Goal: Task Accomplishment & Management: Use online tool/utility

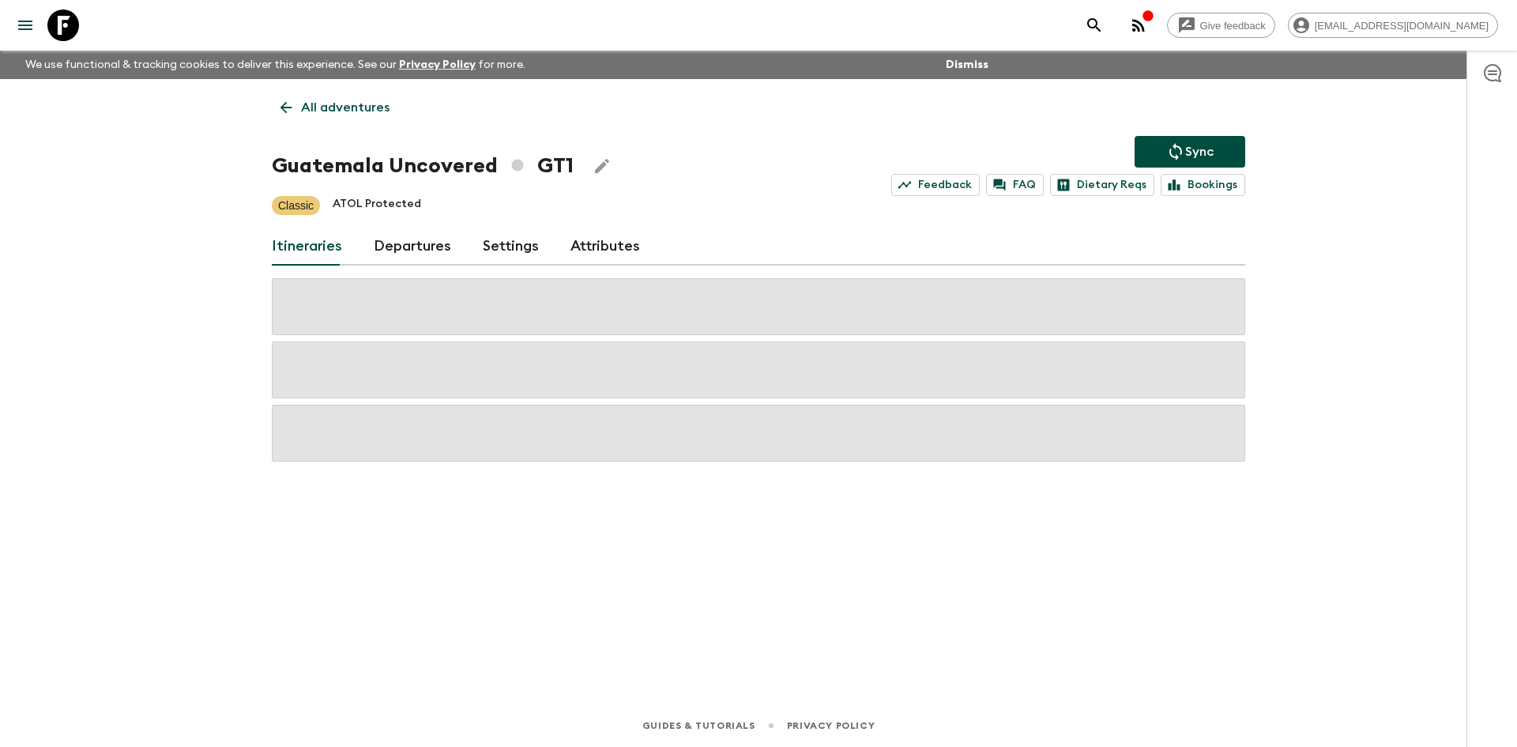
click at [326, 107] on p "All adventures" at bounding box center [345, 107] width 89 height 19
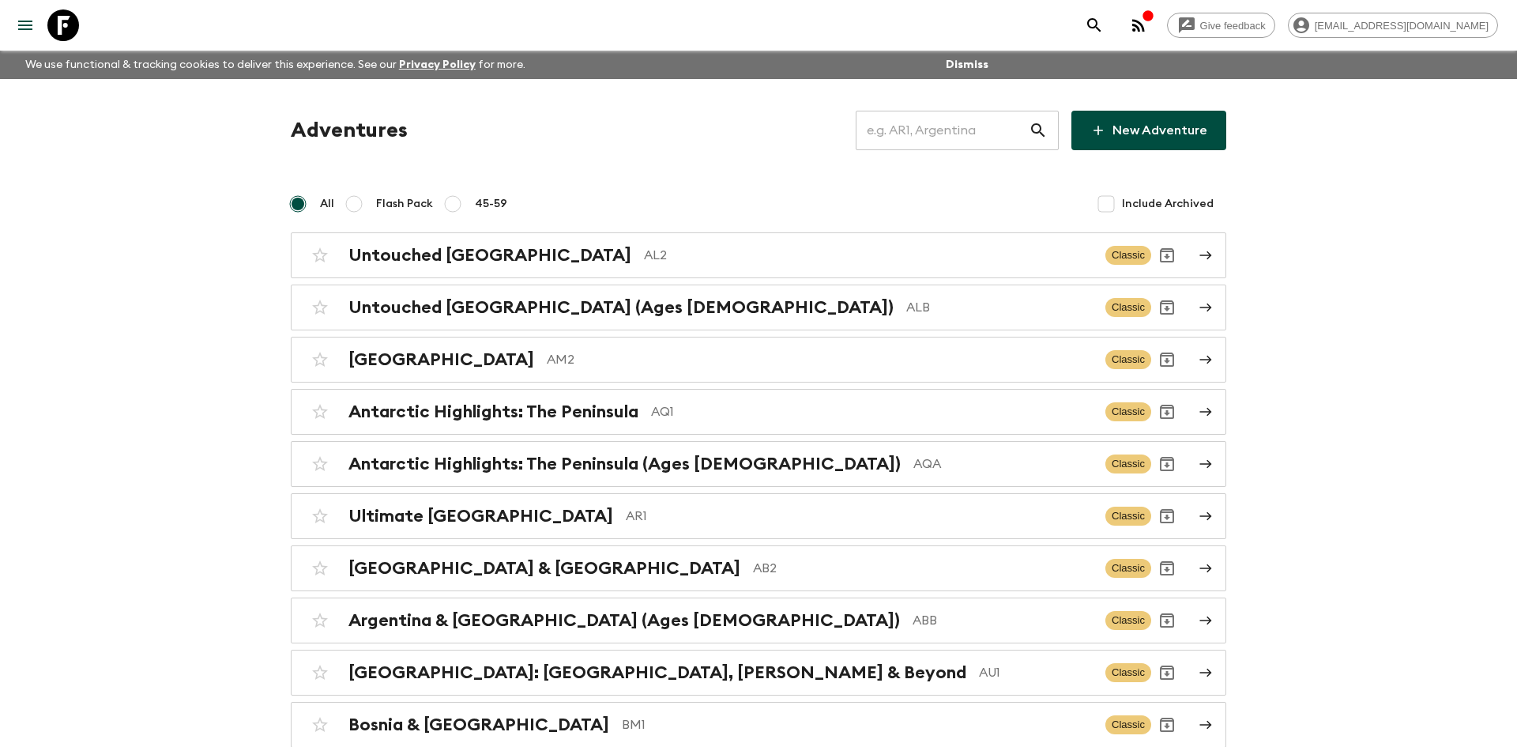
click at [891, 128] on input "text" at bounding box center [942, 130] width 173 height 44
type input "ph1"
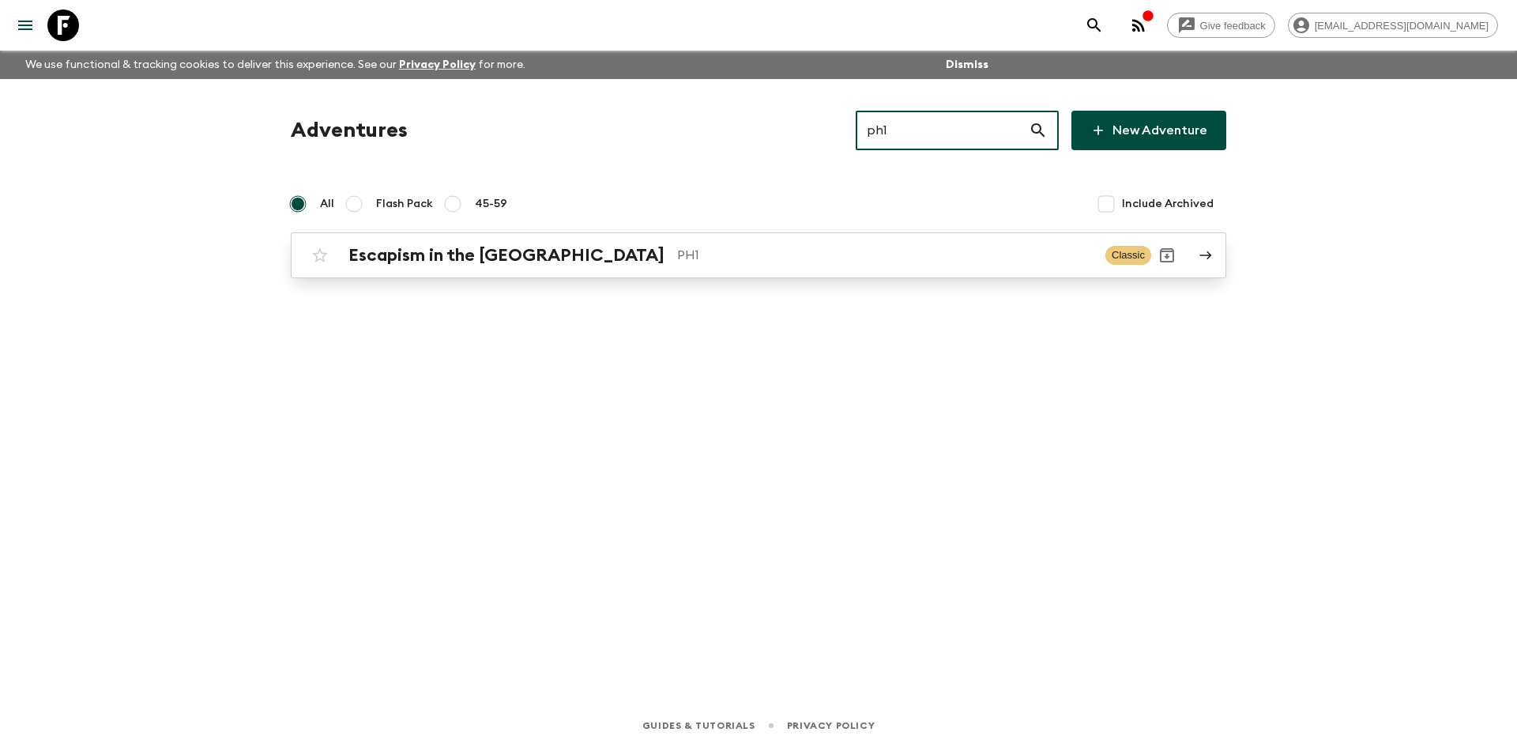
click at [434, 258] on h2 "Escapism in the [GEOGRAPHIC_DATA]" at bounding box center [507, 255] width 316 height 21
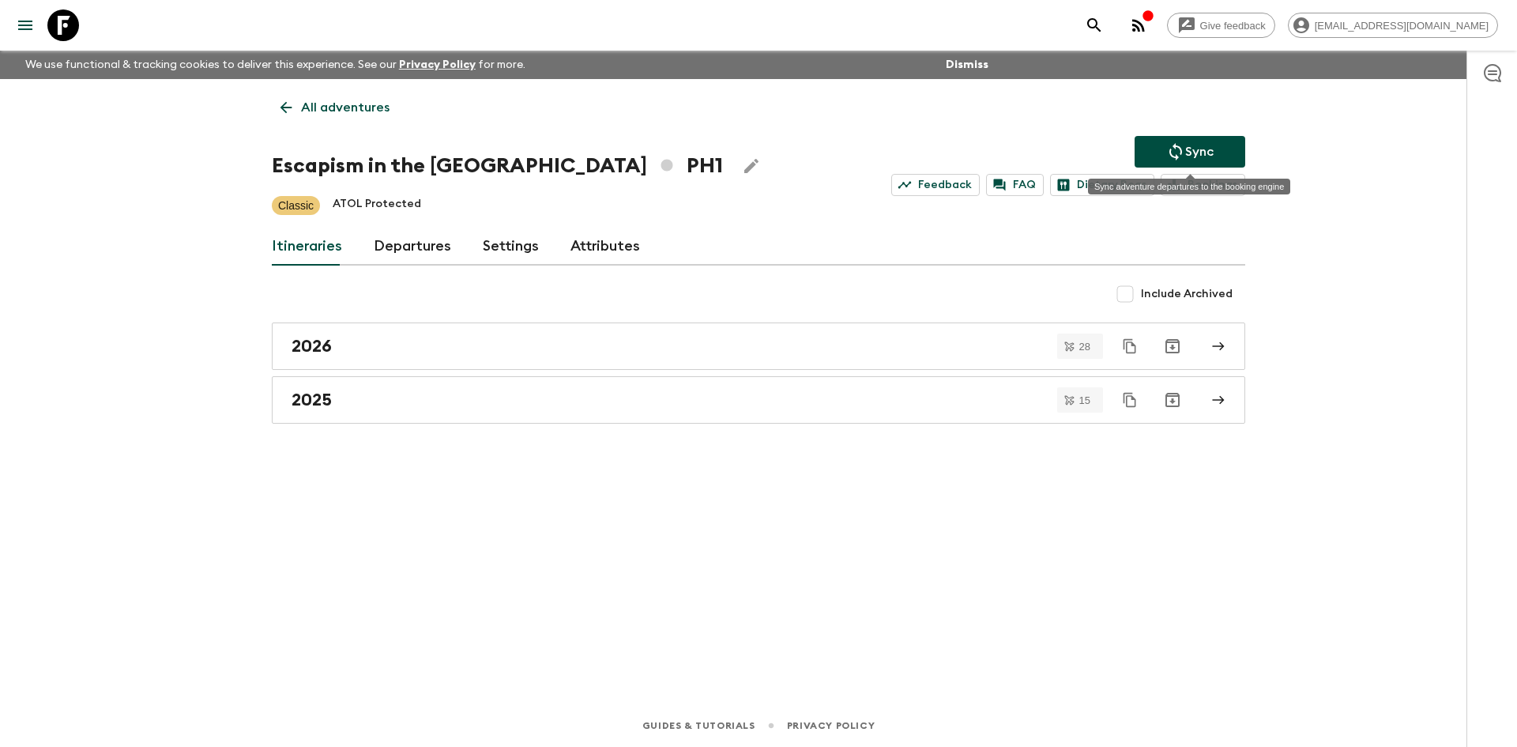
click at [1187, 147] on p "Sync" at bounding box center [1199, 151] width 28 height 19
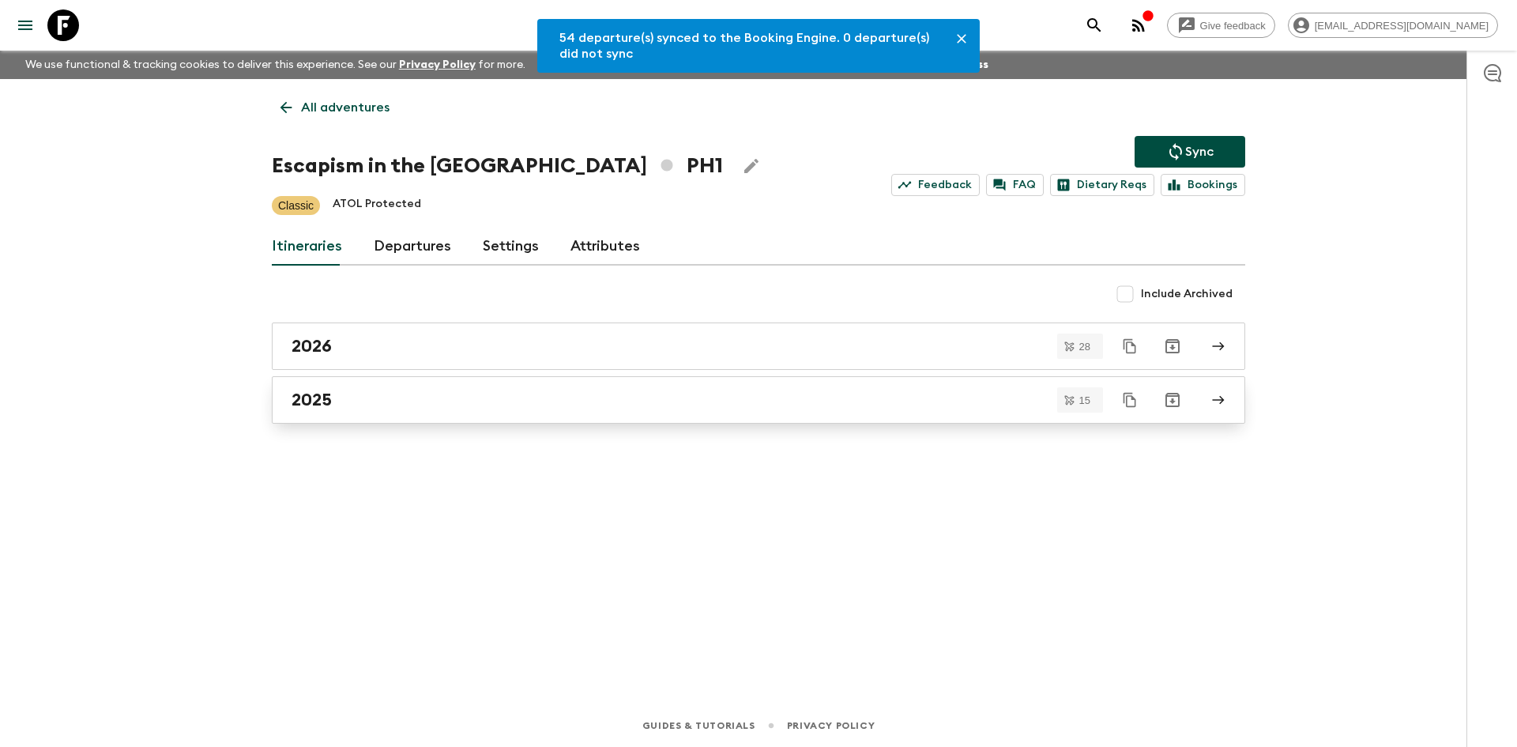
click at [800, 390] on div "2025" at bounding box center [744, 400] width 904 height 21
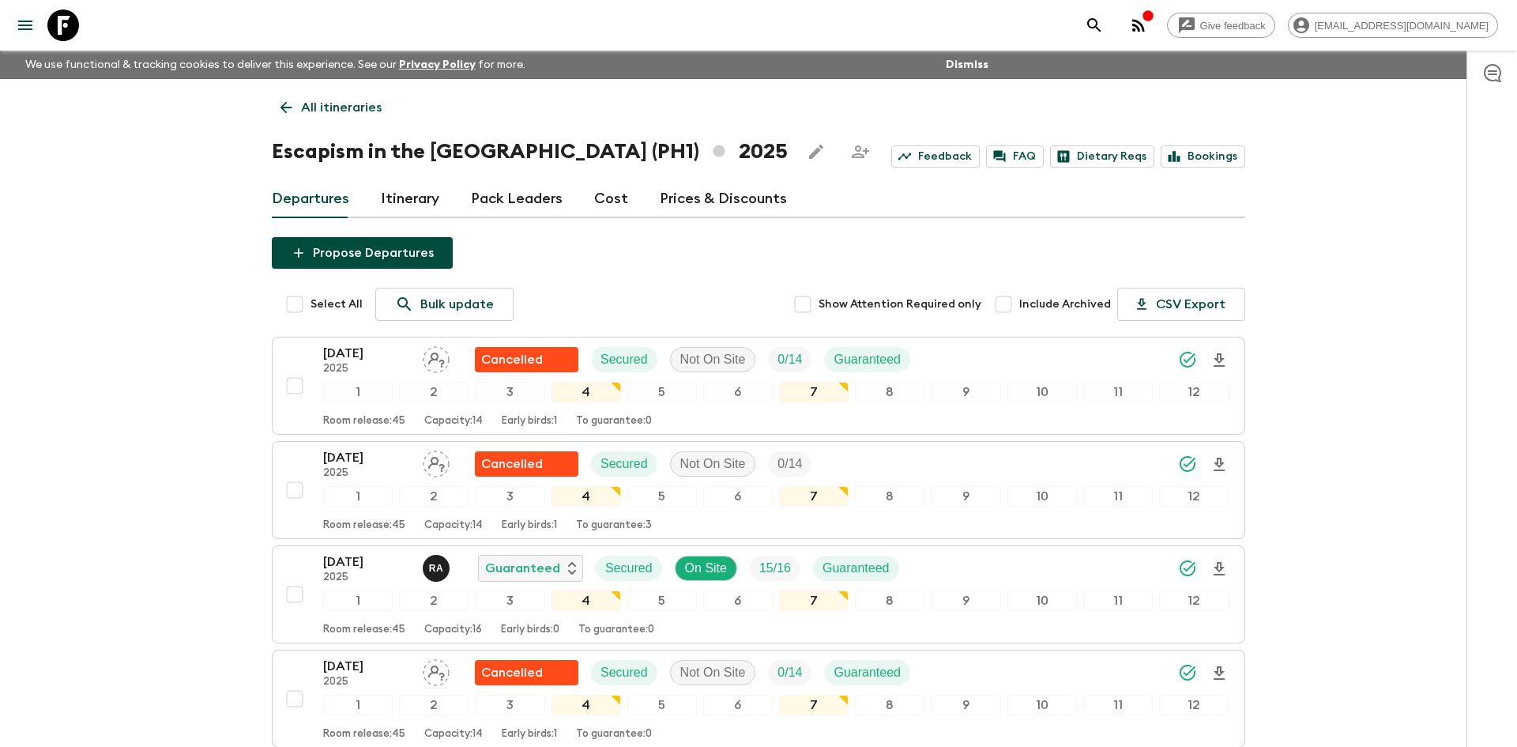
scroll to position [523, 0]
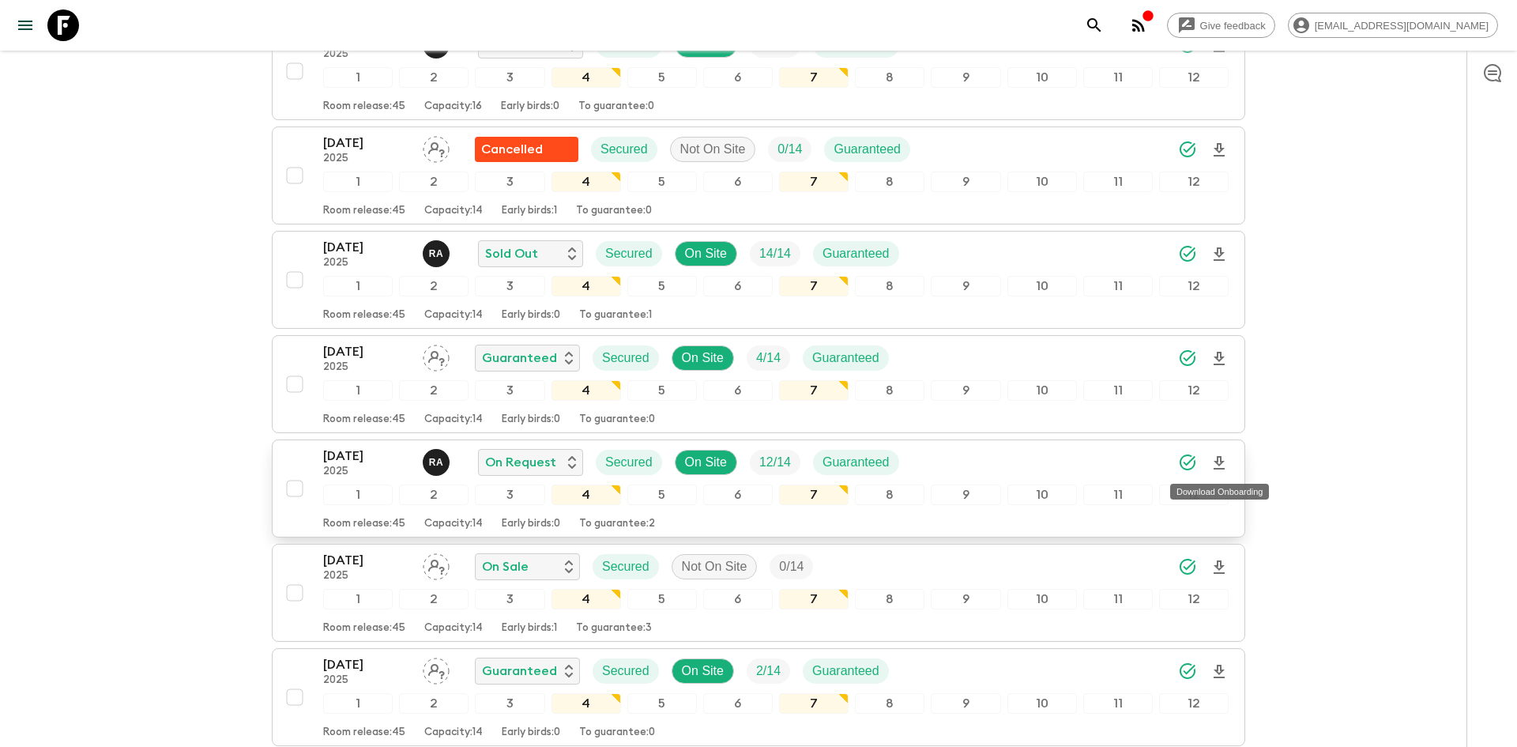
click at [1219, 459] on icon "Download Onboarding" at bounding box center [1219, 463] width 19 height 19
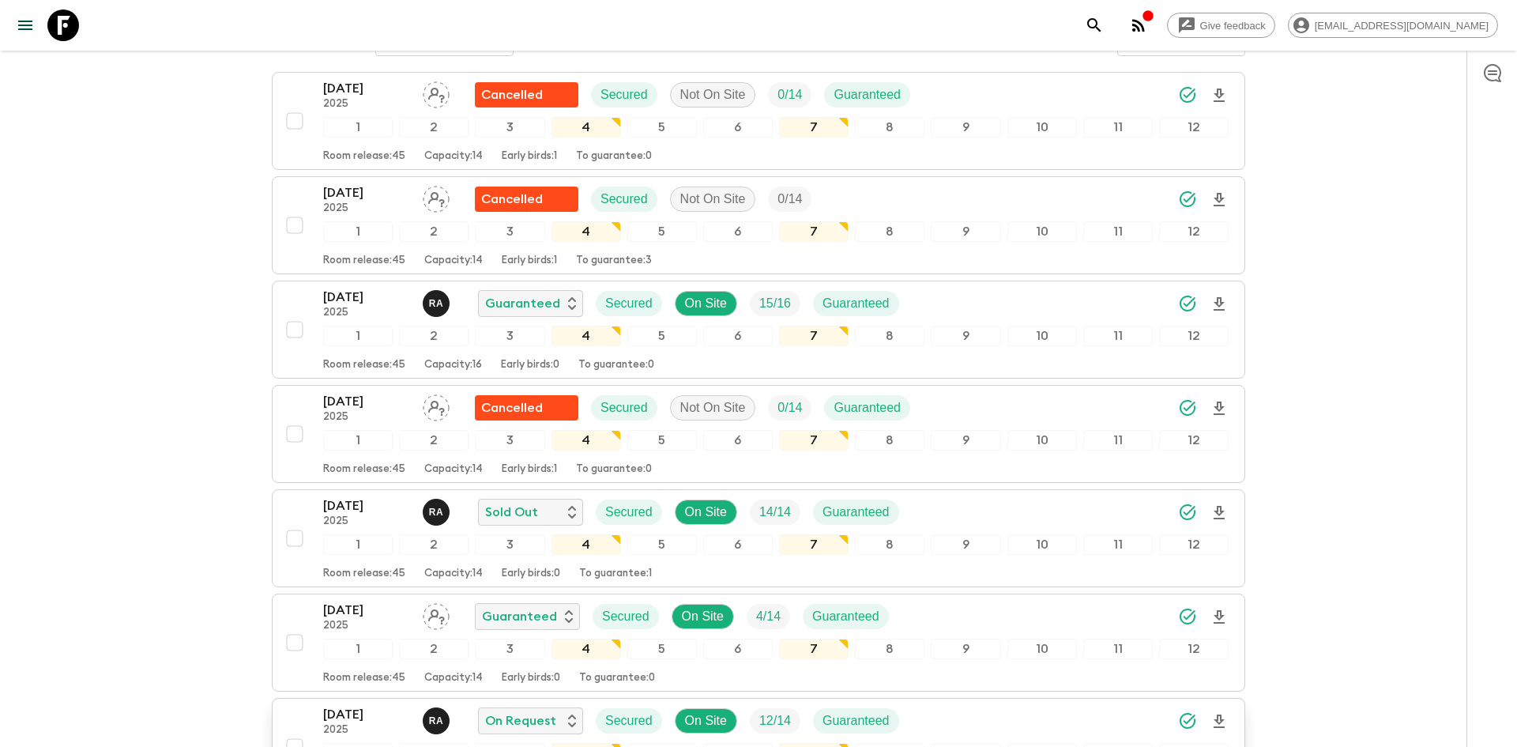
scroll to position [0, 0]
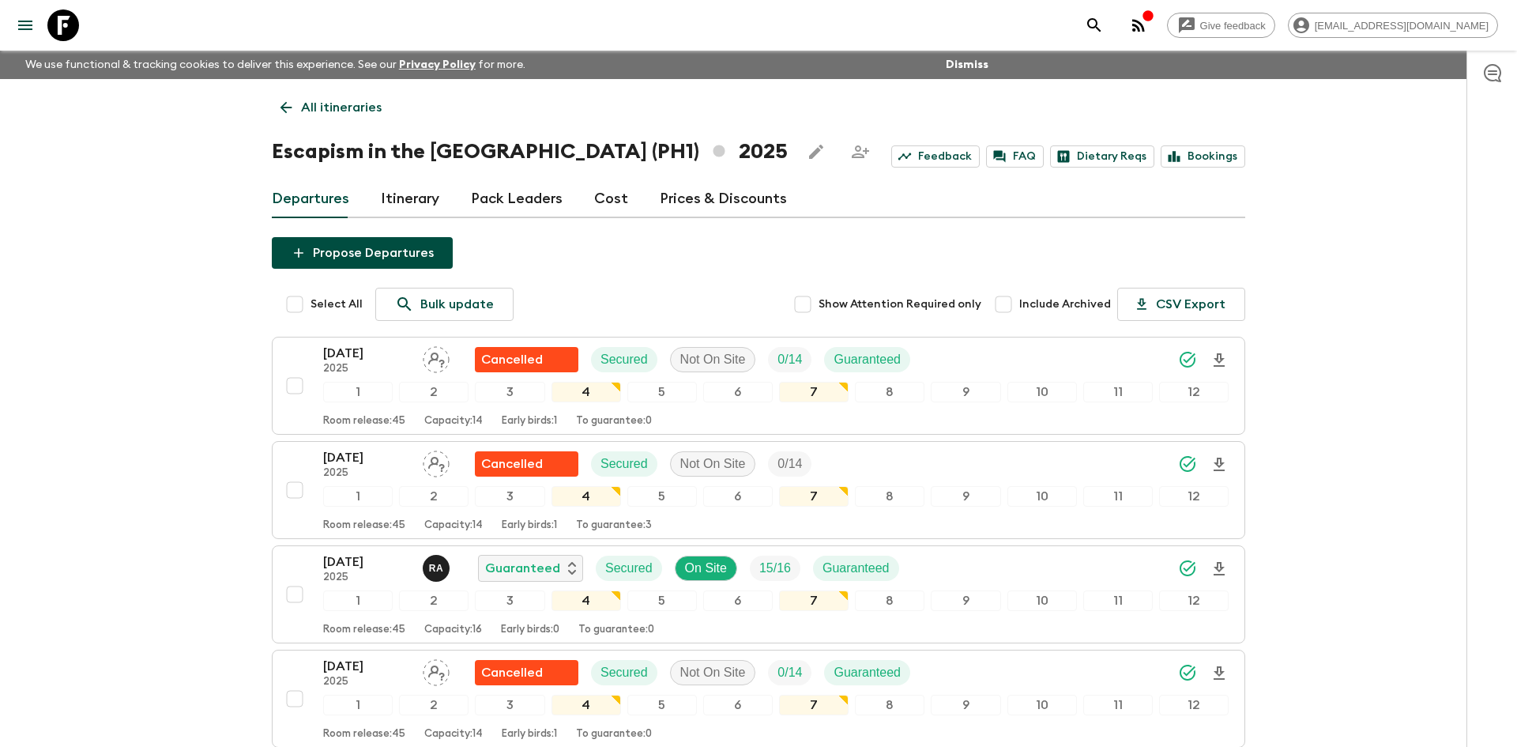
click at [364, 112] on p "All itineraries" at bounding box center [341, 107] width 81 height 19
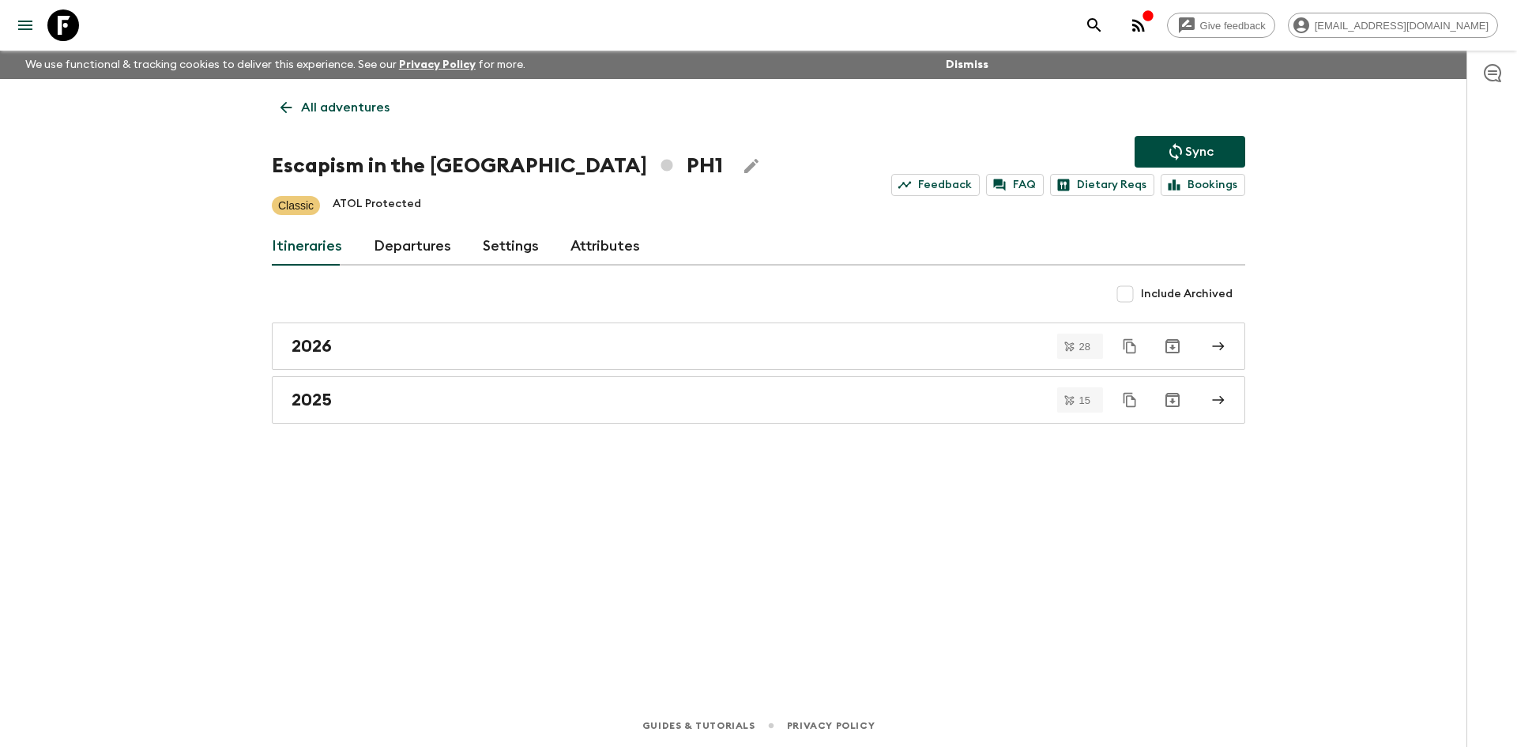
click at [364, 112] on p "All adventures" at bounding box center [345, 107] width 89 height 19
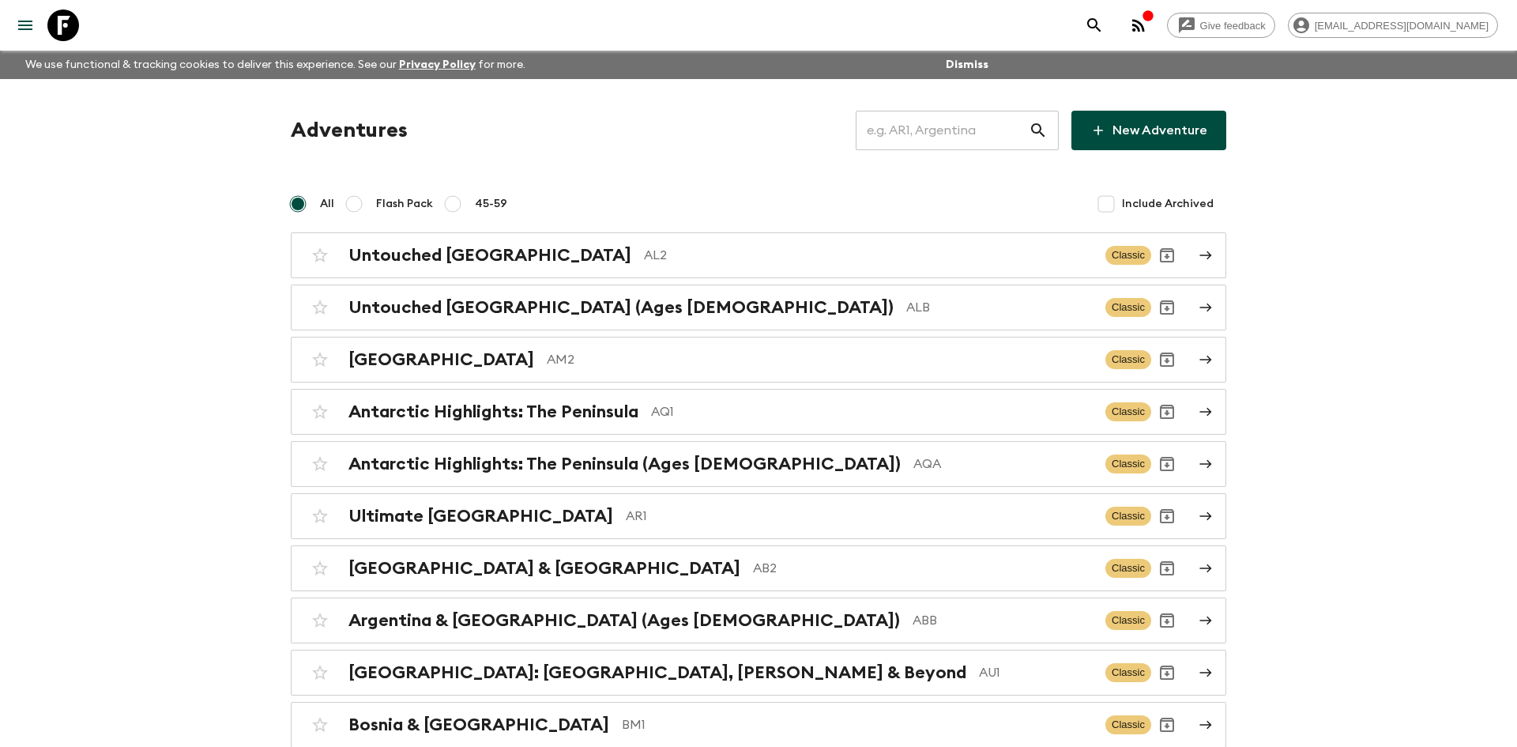
click at [954, 136] on input "text" at bounding box center [942, 130] width 173 height 44
type input "ma2"
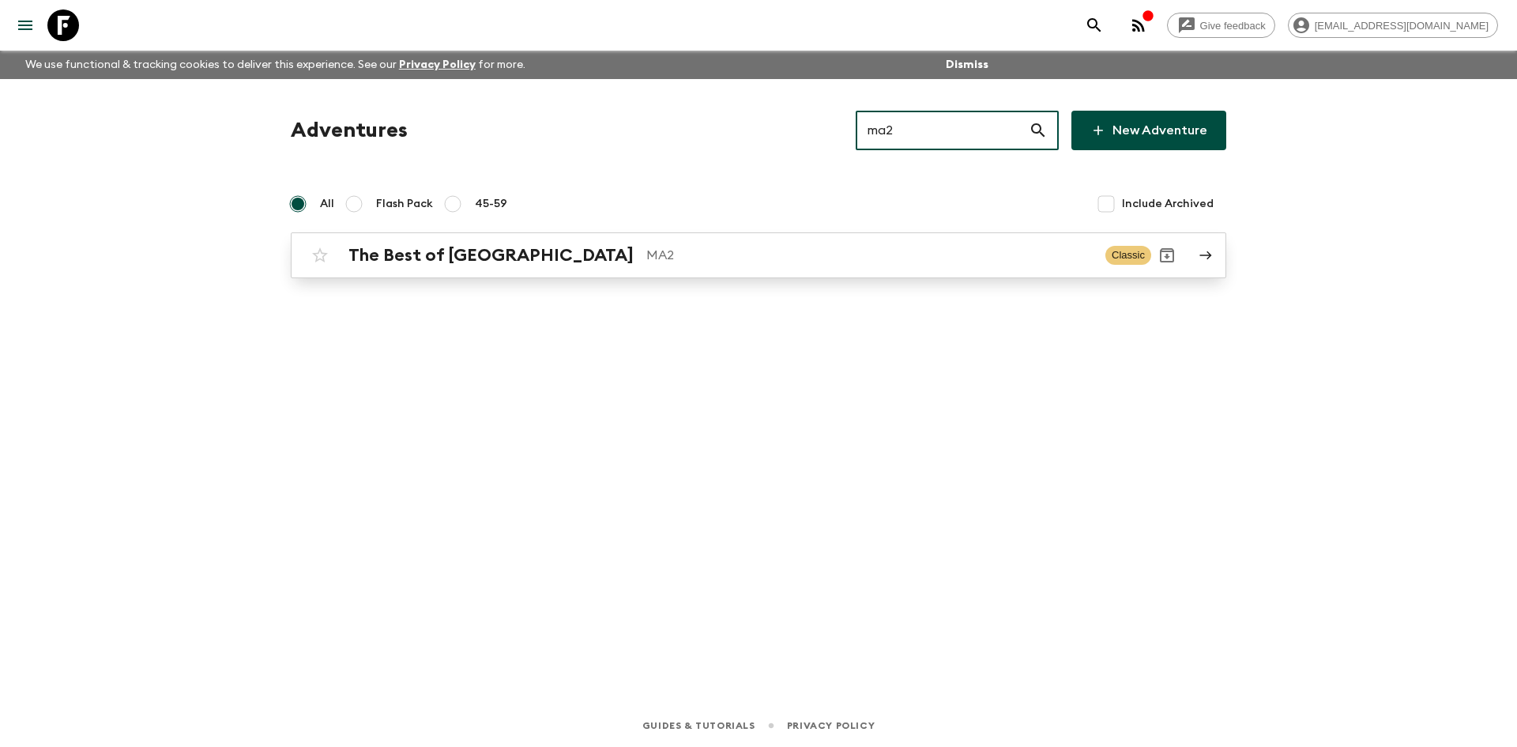
click at [561, 242] on div "The Best of Morocco MA2 Classic" at bounding box center [727, 255] width 847 height 32
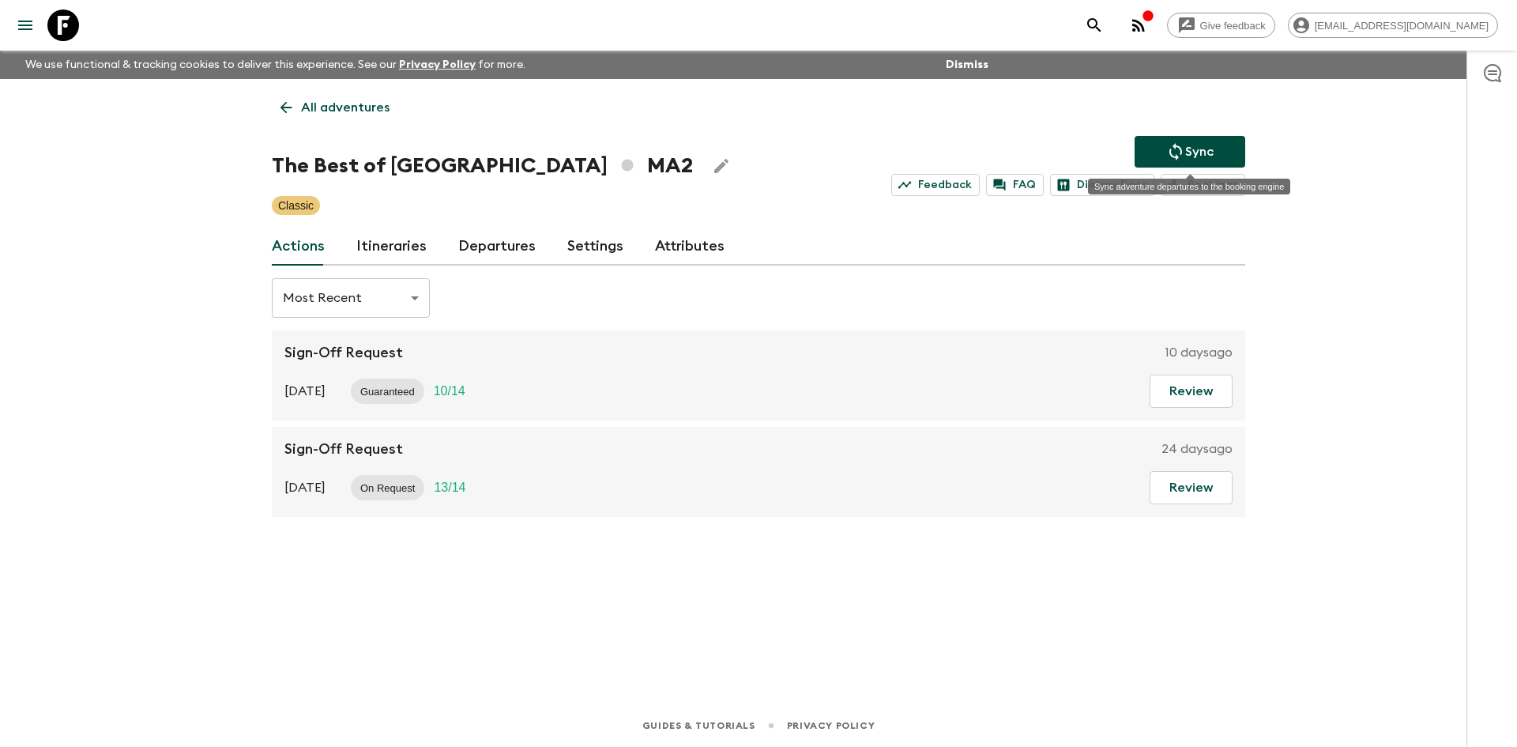
click at [1159, 153] on button "Sync" at bounding box center [1190, 152] width 111 height 32
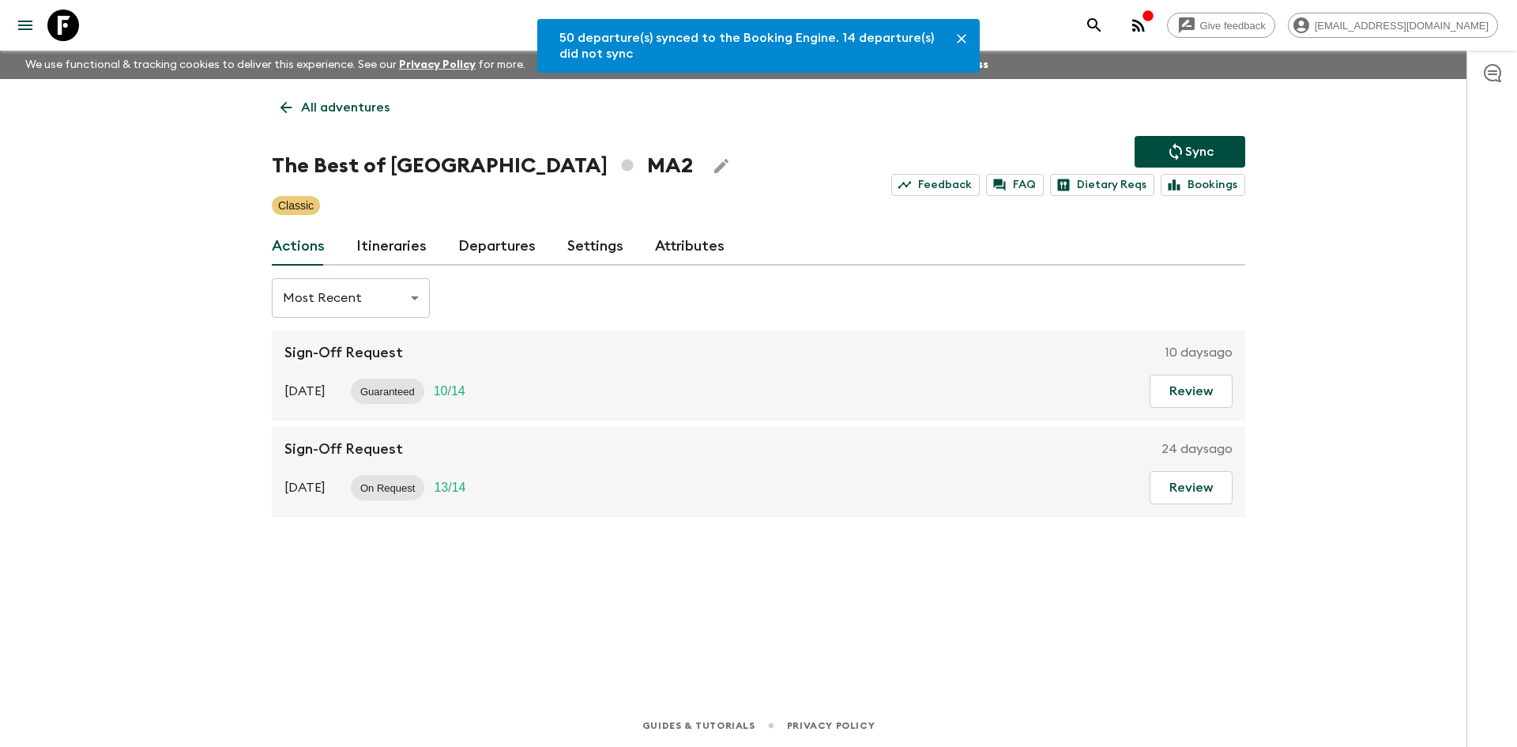
click at [488, 247] on link "Departures" at bounding box center [496, 247] width 77 height 38
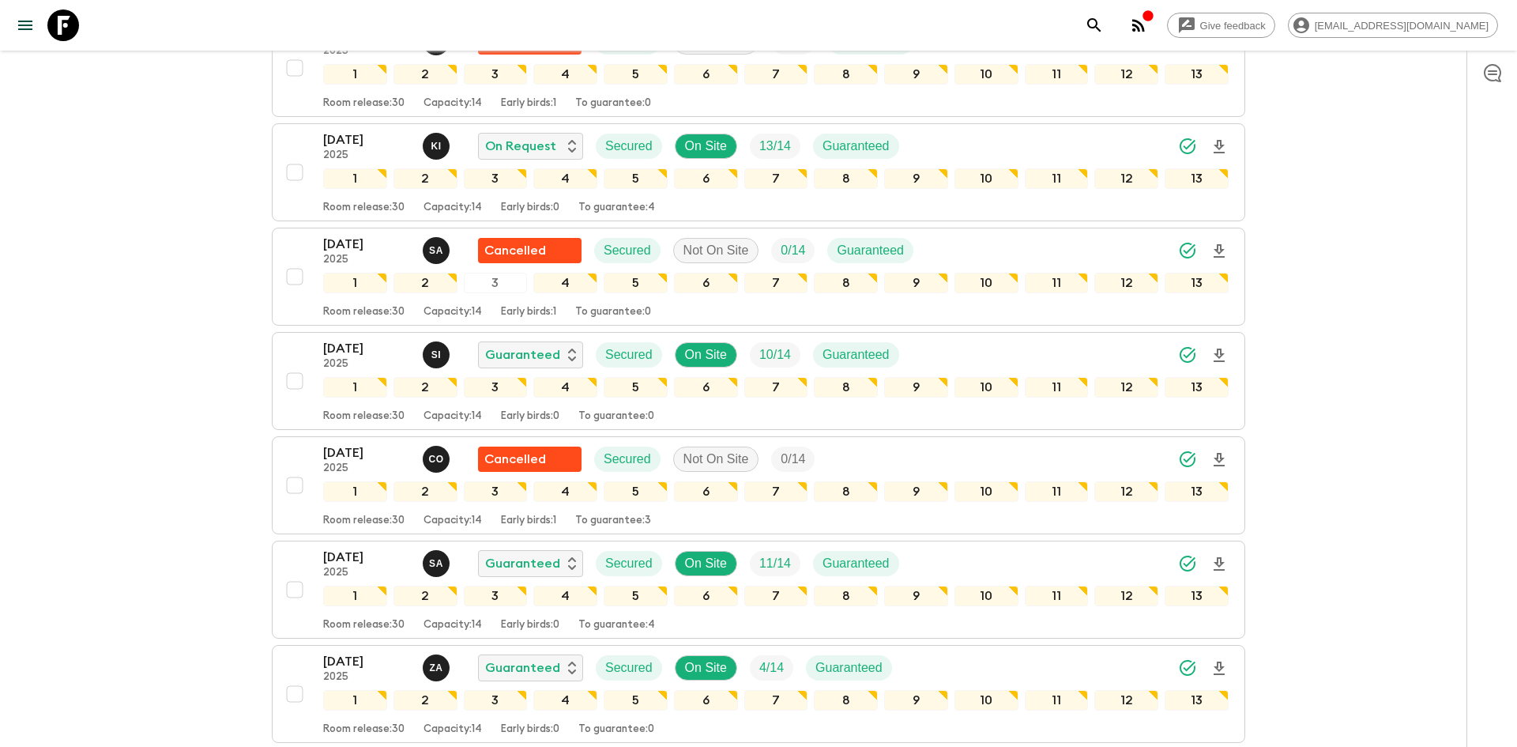
scroll to position [2876, 0]
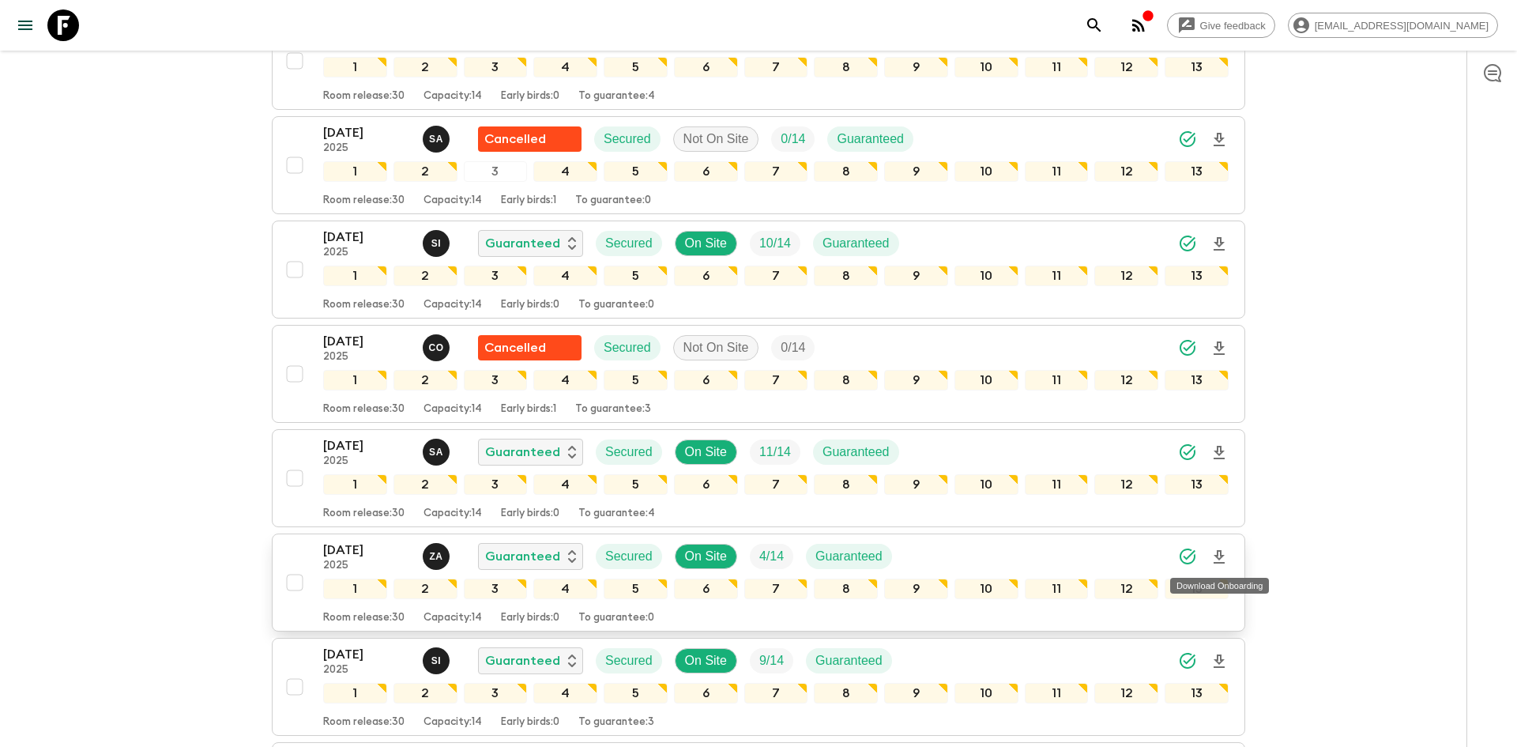
click at [1217, 558] on icon "Download Onboarding" at bounding box center [1219, 557] width 19 height 19
click at [1221, 243] on icon "Download Onboarding" at bounding box center [1219, 243] width 11 height 13
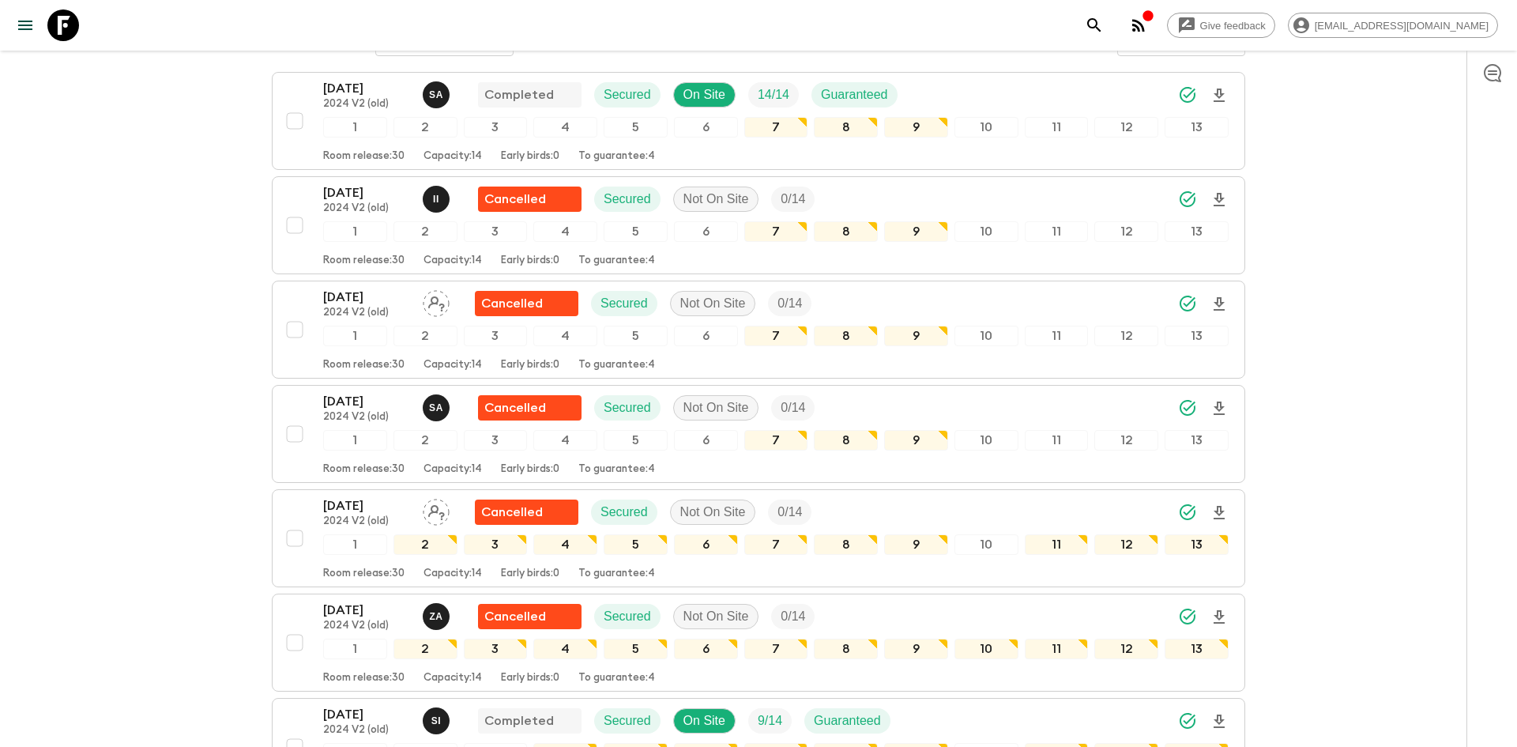
scroll to position [0, 0]
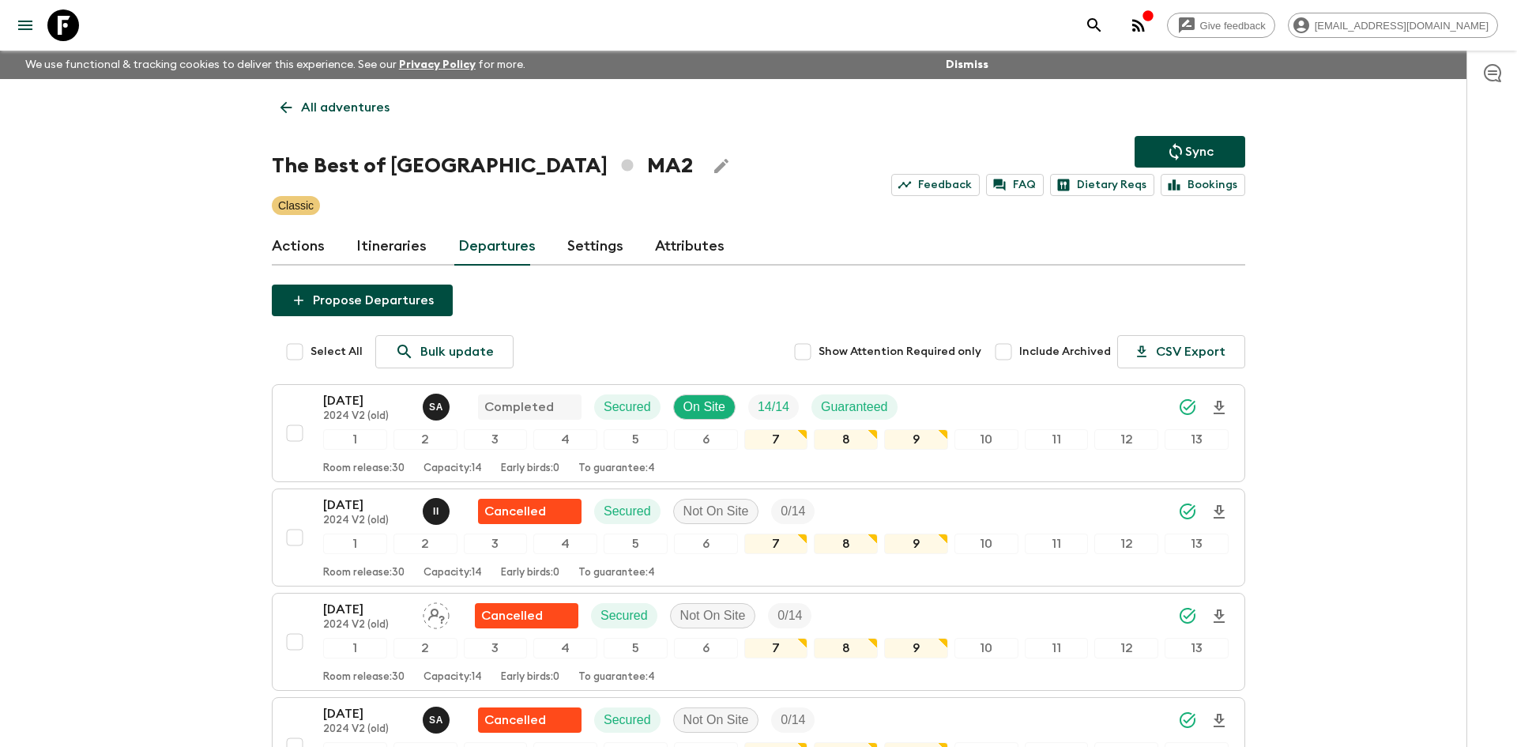
click at [344, 104] on p "All adventures" at bounding box center [345, 107] width 89 height 19
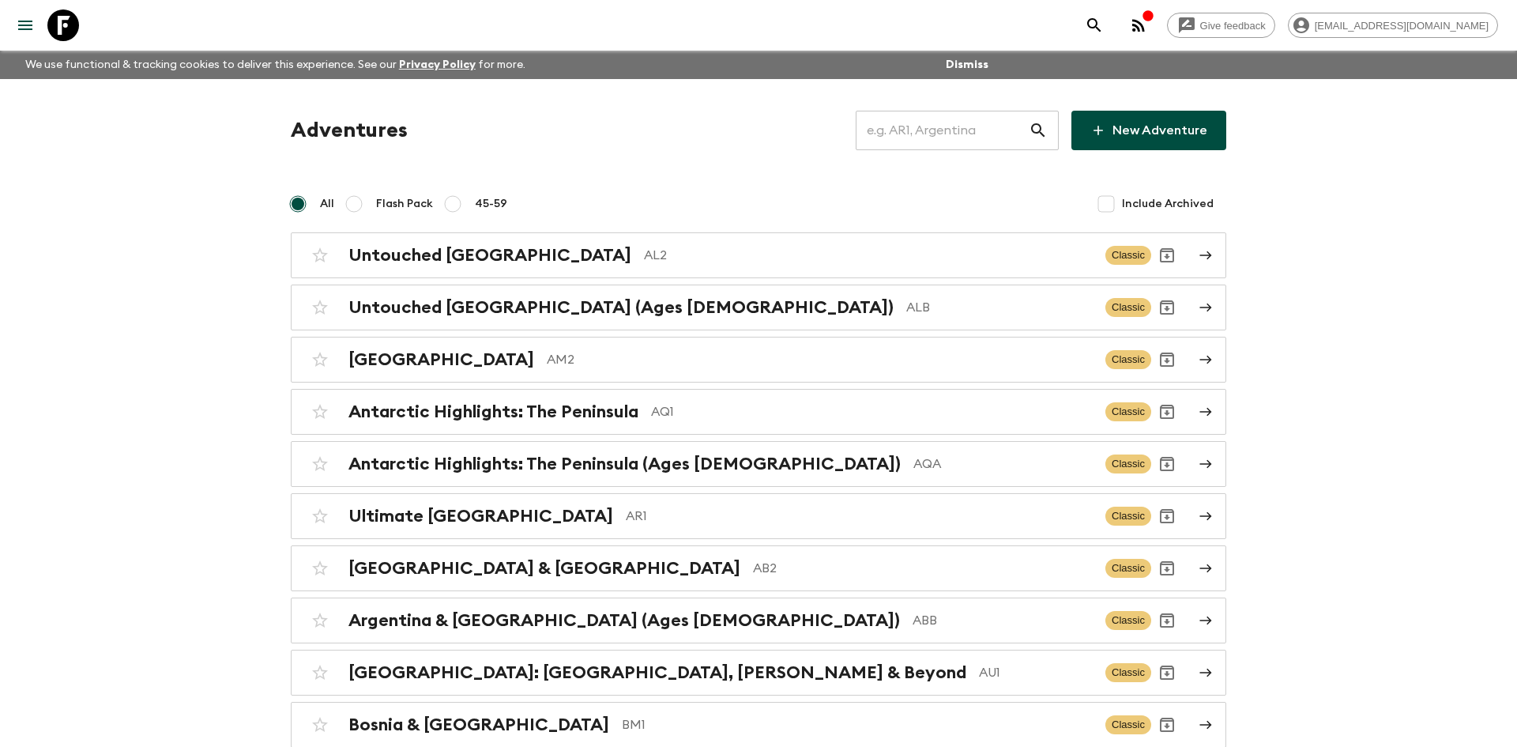
click at [903, 133] on input "text" at bounding box center [942, 130] width 173 height 44
type input "al2"
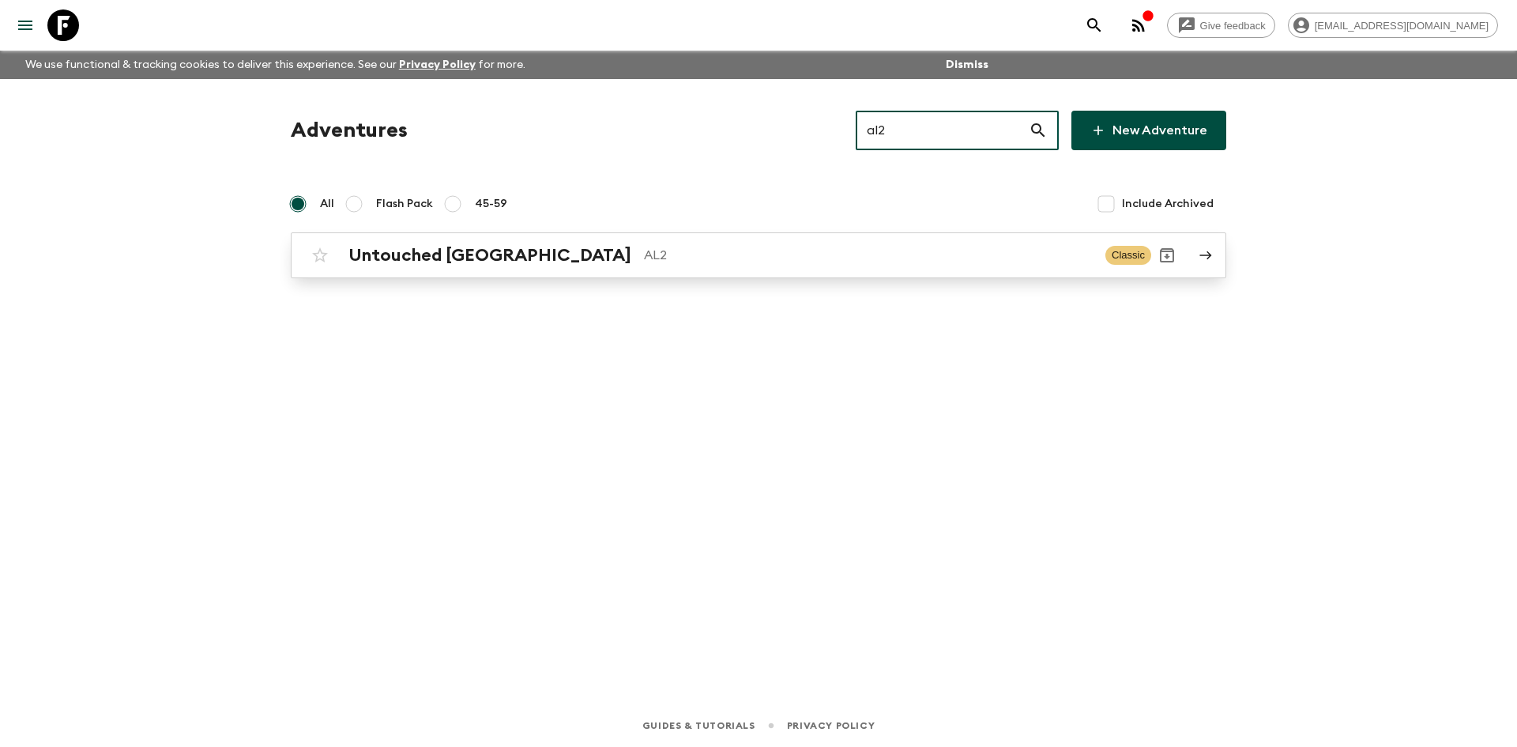
click at [644, 247] on p "AL2" at bounding box center [868, 255] width 449 height 19
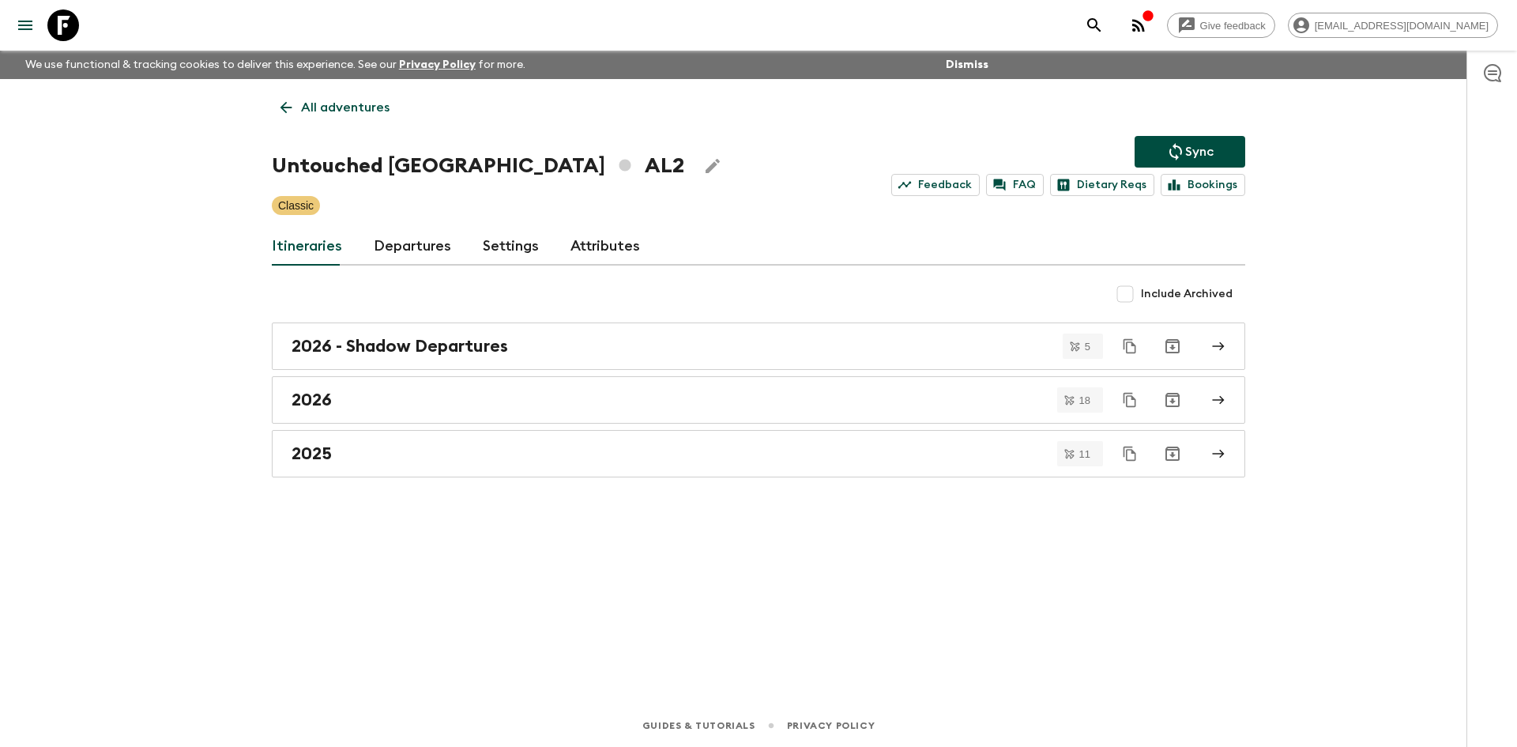
click at [1164, 160] on button "Sync" at bounding box center [1190, 152] width 111 height 32
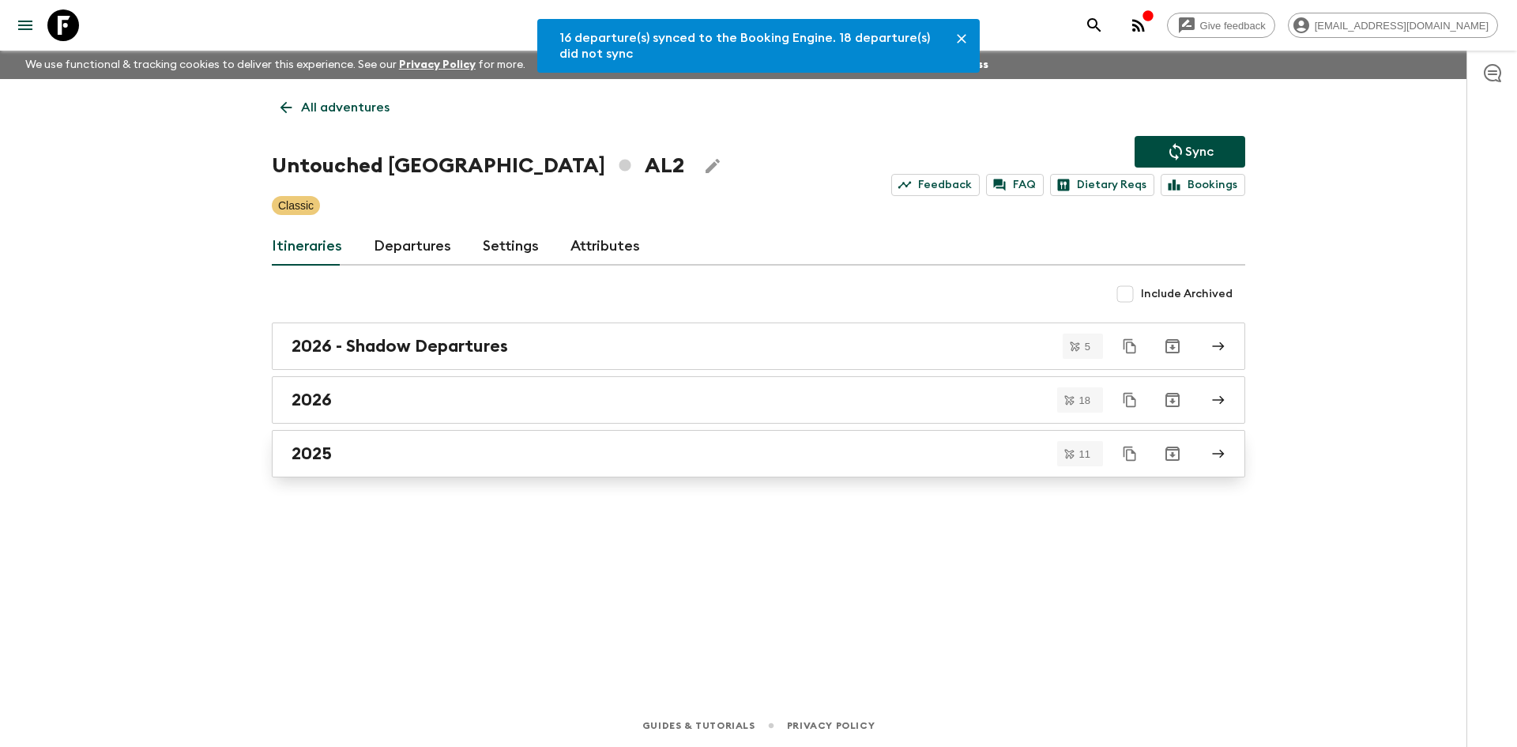
click at [364, 452] on div "2025" at bounding box center [744, 453] width 904 height 21
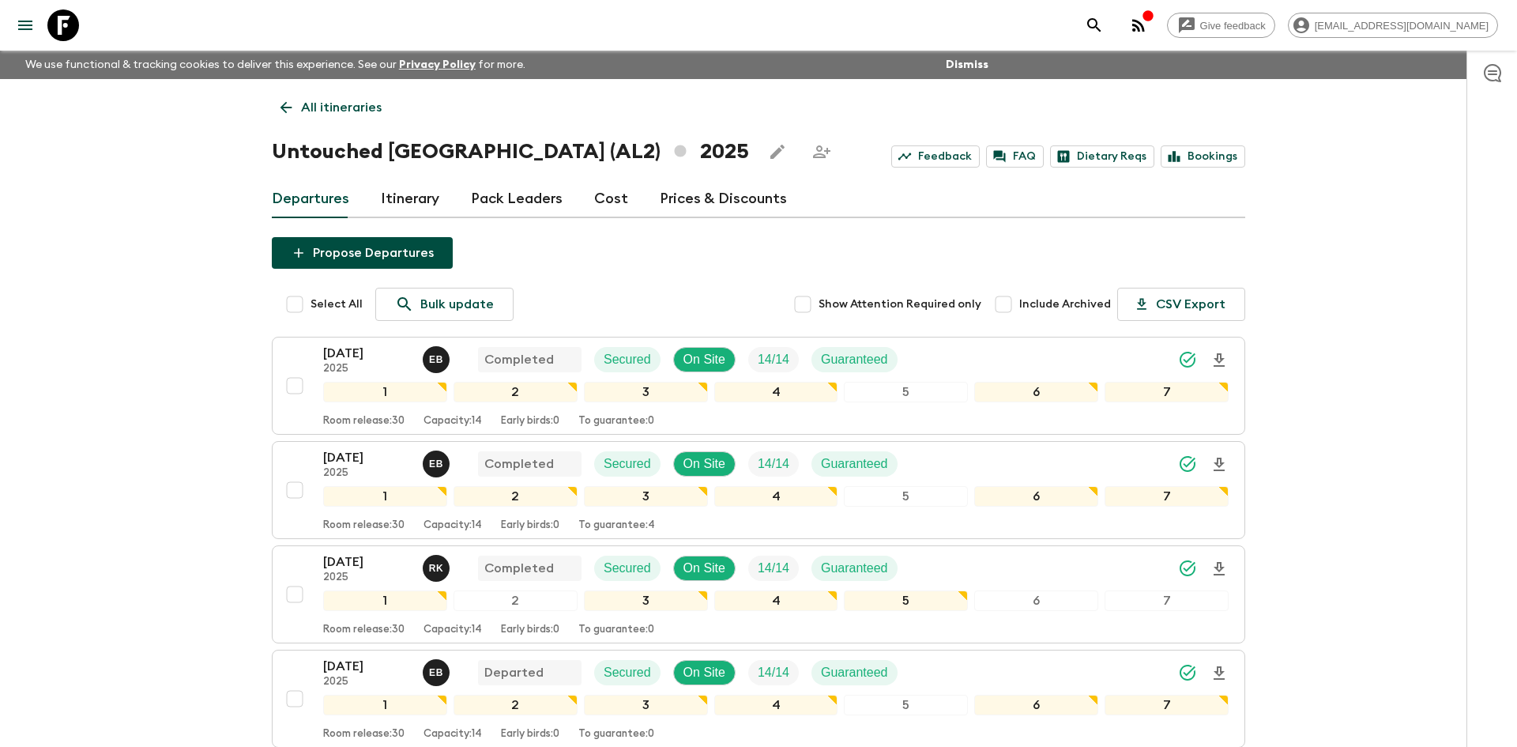
click at [326, 106] on p "All itineraries" at bounding box center [341, 107] width 81 height 19
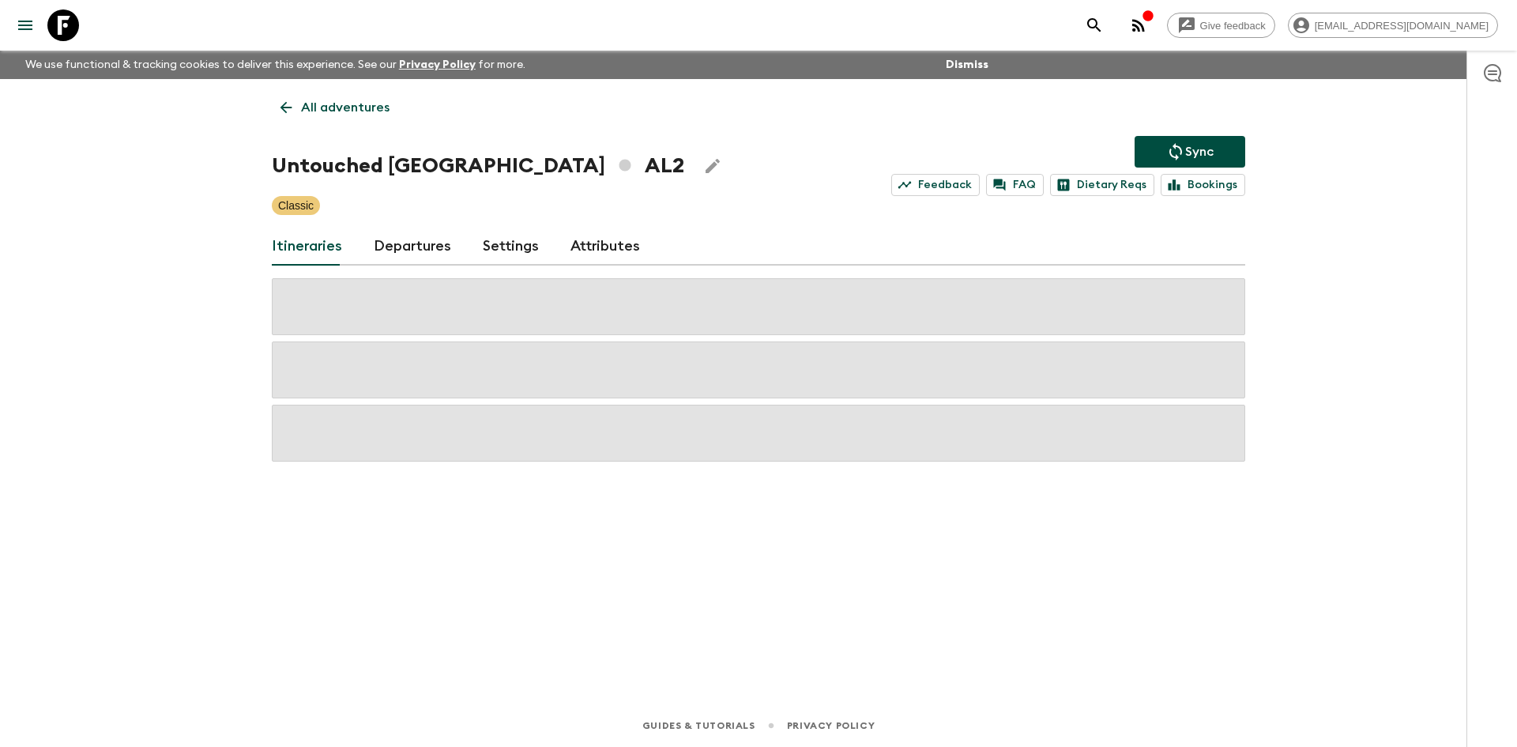
click at [326, 106] on p "All adventures" at bounding box center [345, 107] width 89 height 19
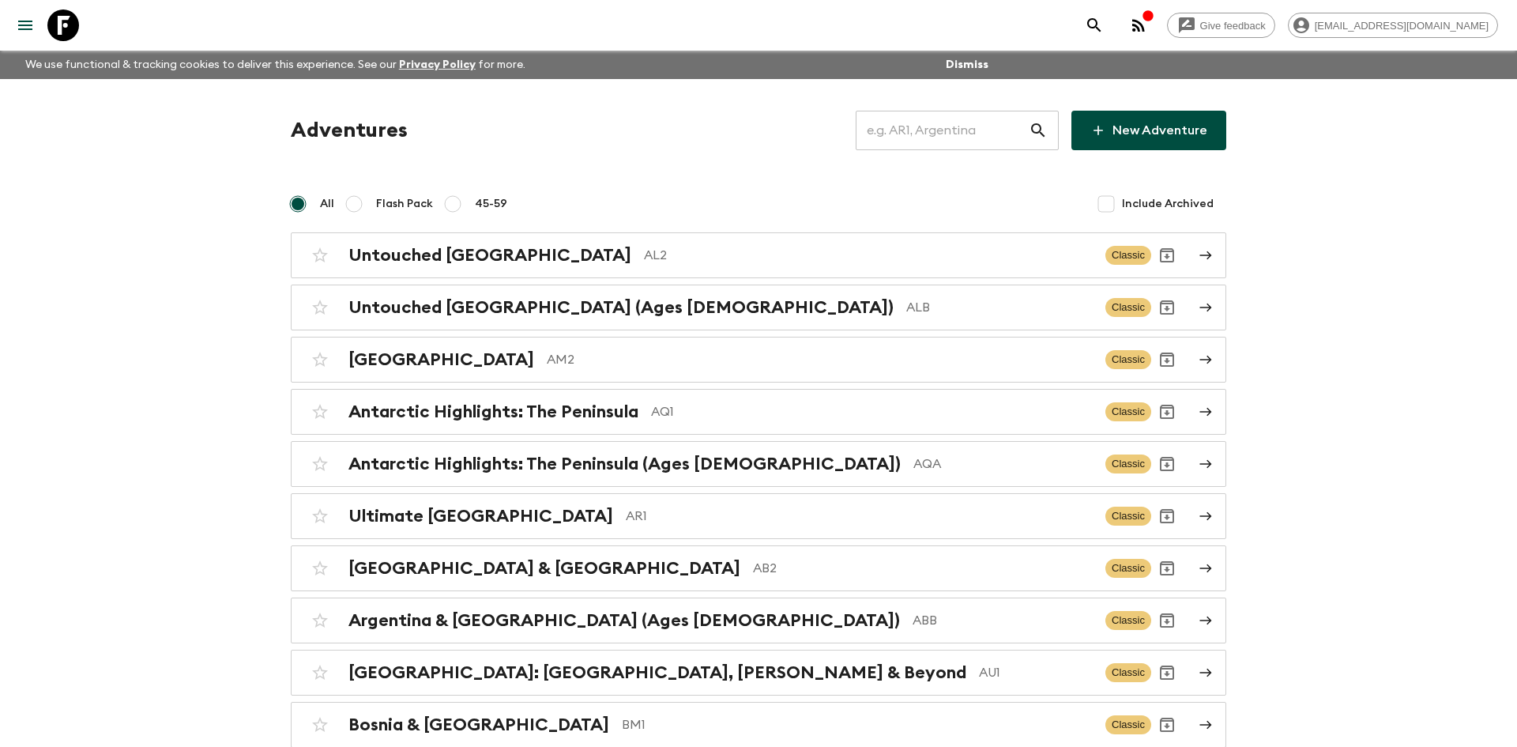
click at [930, 136] on input "text" at bounding box center [942, 130] width 173 height 44
type input "th1"
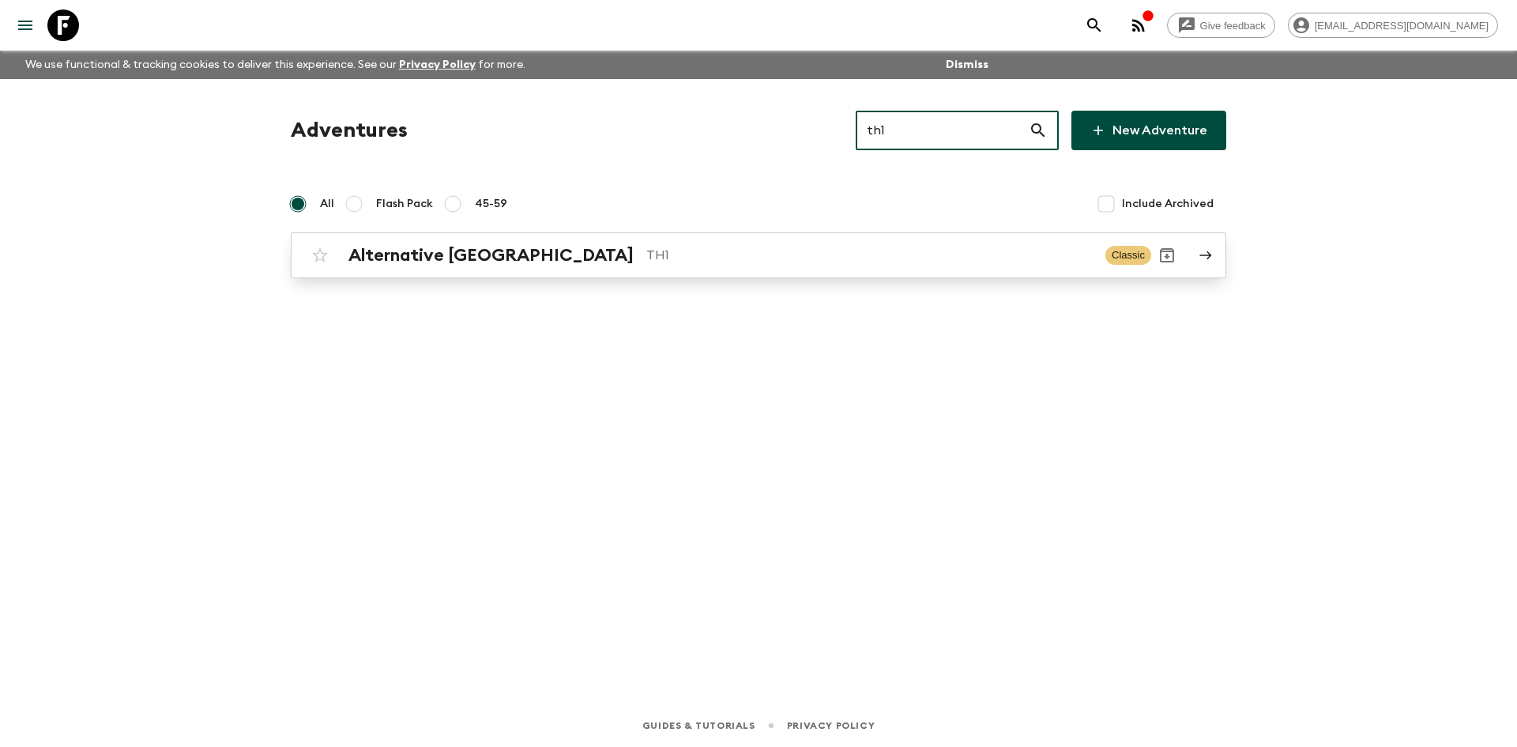
click at [646, 248] on p "TH1" at bounding box center [869, 255] width 447 height 19
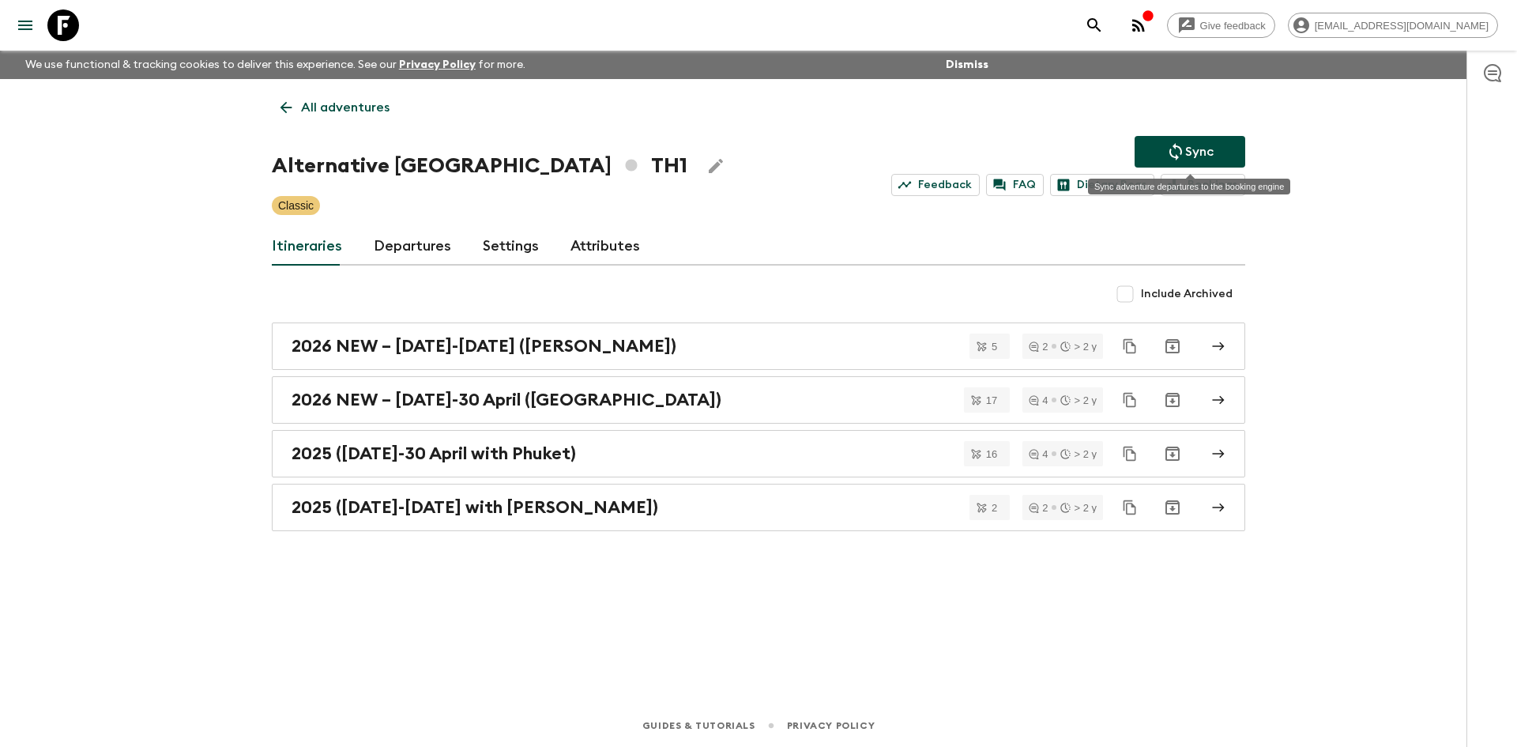
click at [1184, 138] on button "Sync" at bounding box center [1190, 152] width 111 height 32
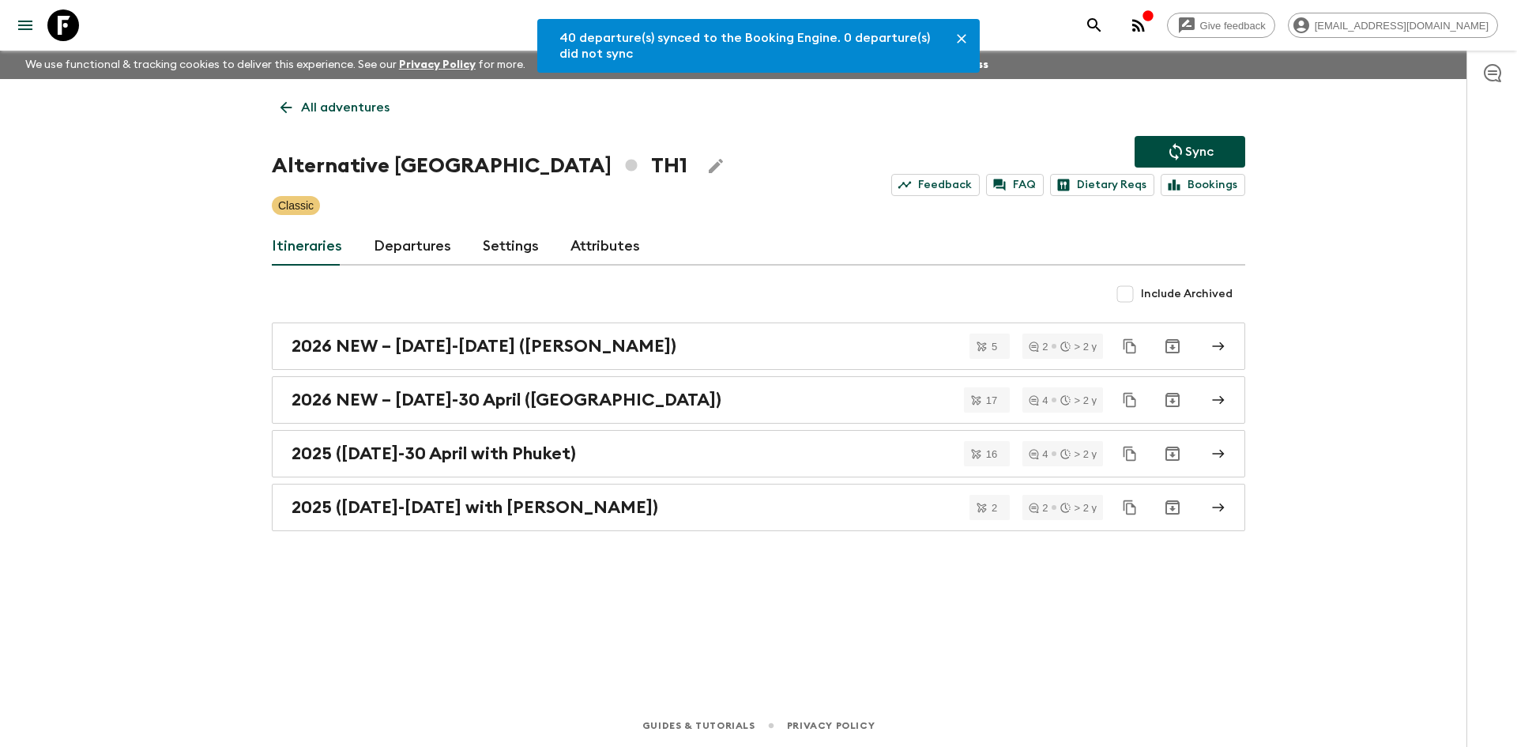
click at [431, 243] on link "Departures" at bounding box center [412, 247] width 77 height 38
